Goal: Task Accomplishment & Management: Manage account settings

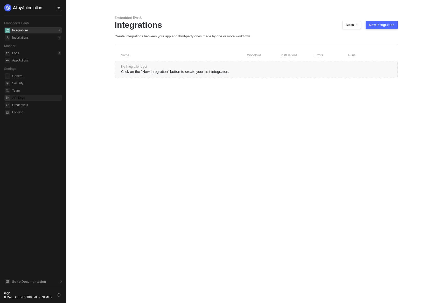
click at [9, 99] on span "api-key" at bounding box center [7, 97] width 5 height 5
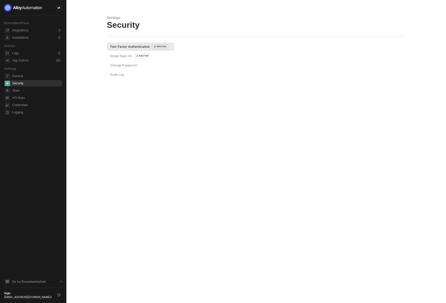
click at [139, 47] on div "Two-Factor Authentication INACTIVE" at bounding box center [139, 46] width 59 height 4
click at [159, 47] on div "INACTIVE" at bounding box center [160, 46] width 17 height 4
click at [121, 58] on div "Single Sign-On INACTIVE" at bounding box center [130, 56] width 41 height 4
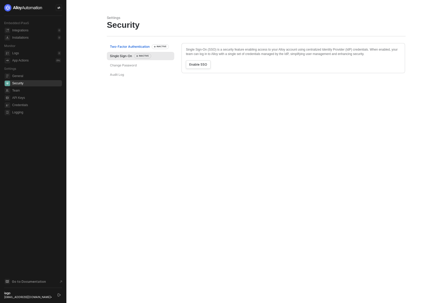
click at [125, 47] on div "Two-Factor Authentication INACTIVE" at bounding box center [139, 46] width 59 height 4
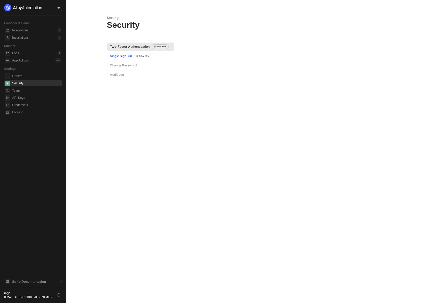
click at [124, 56] on div "Single Sign-On INACTIVE" at bounding box center [130, 56] width 41 height 4
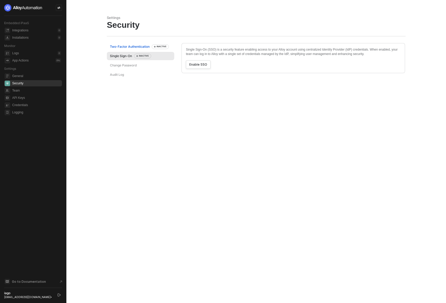
click at [125, 45] on div "Two-Factor Authentication INACTIVE" at bounding box center [139, 46] width 59 height 4
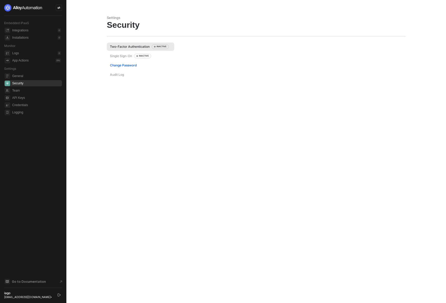
click at [124, 64] on div "Change Password" at bounding box center [123, 65] width 27 height 4
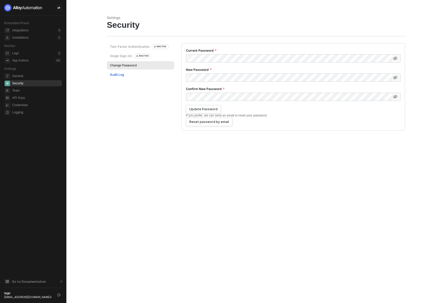
click at [114, 72] on div "Audit Log" at bounding box center [117, 74] width 14 height 4
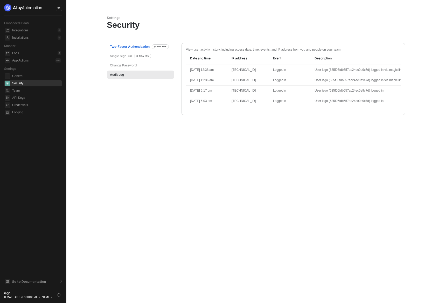
click at [119, 46] on div "Two-Factor Authentication INACTIVE" at bounding box center [139, 46] width 59 height 4
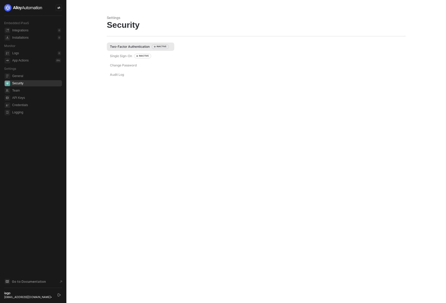
click at [119, 46] on div "Two-Factor Authentication INACTIVE" at bounding box center [139, 46] width 59 height 4
click at [119, 47] on div "Two-Factor Authentication INACTIVE" at bounding box center [139, 46] width 59 height 4
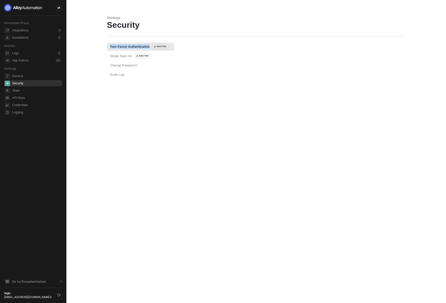
click at [119, 47] on div "Two-Factor Authentication INACTIVE" at bounding box center [139, 46] width 59 height 4
click at [135, 226] on div "Settings Security Two-Factor Authentication INACTIVE Single Sign-On INACTIVE Ch…" at bounding box center [256, 151] width 311 height 303
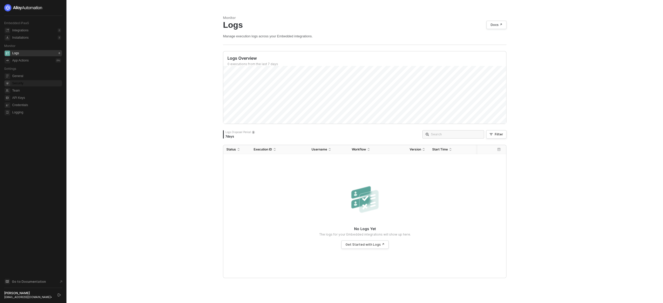
click at [15, 82] on span "Security" at bounding box center [36, 83] width 49 height 6
